Goal: Check status: Check status

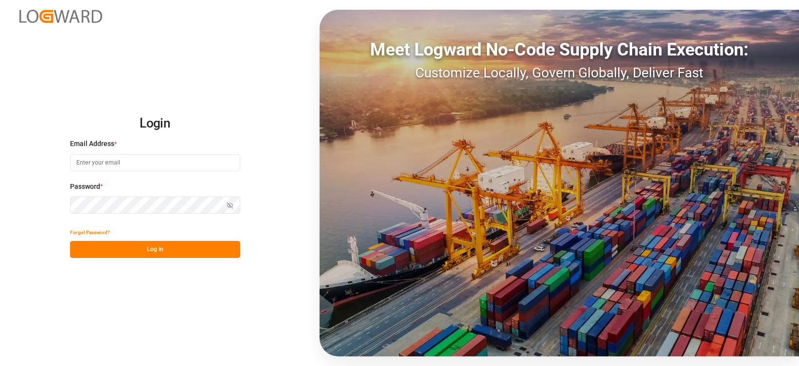
type input "[EMAIL_ADDRESS][DOMAIN_NAME]"
click at [138, 243] on button "Log In" at bounding box center [155, 249] width 170 height 17
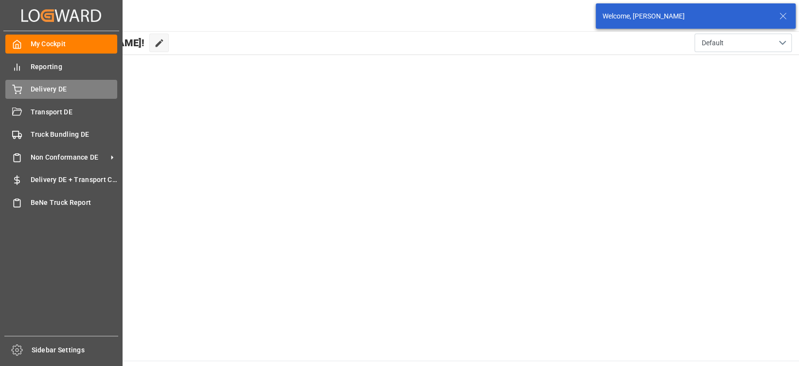
click at [44, 85] on span "Delivery DE" at bounding box center [74, 89] width 87 height 10
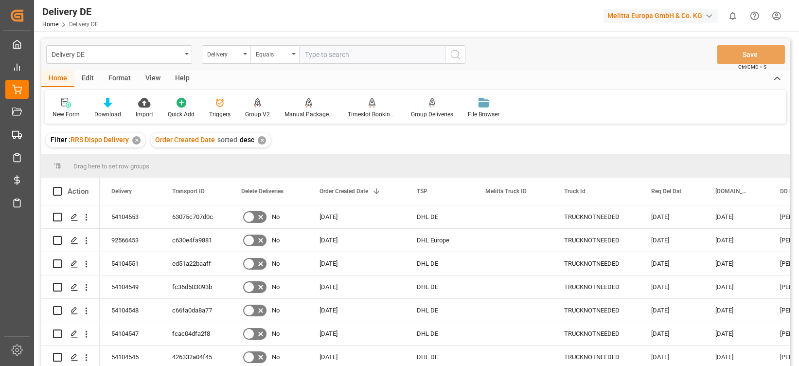
click at [313, 53] on input "text" at bounding box center [372, 54] width 146 height 18
type input "92565329"
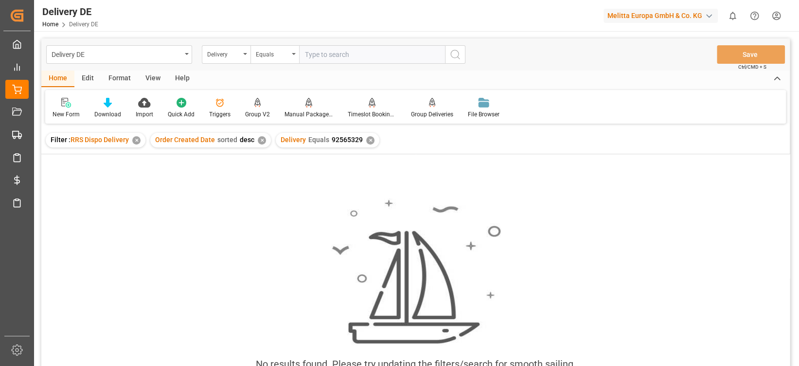
click at [366, 140] on div "✕" at bounding box center [370, 140] width 8 height 8
